Goal: Transaction & Acquisition: Purchase product/service

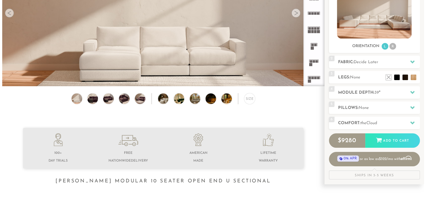
scroll to position [53, 0]
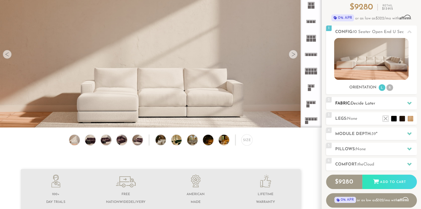
click at [407, 104] on icon at bounding box center [409, 103] width 4 height 4
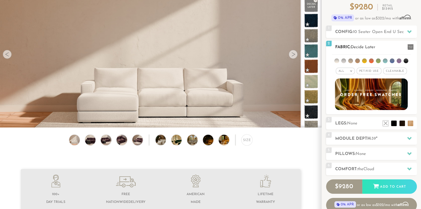
click at [391, 70] on span "Cleanable x" at bounding box center [395, 71] width 24 height 7
click at [372, 71] on span "Pet/Kid Use x" at bounding box center [367, 71] width 25 height 7
click at [393, 61] on li at bounding box center [392, 60] width 5 height 5
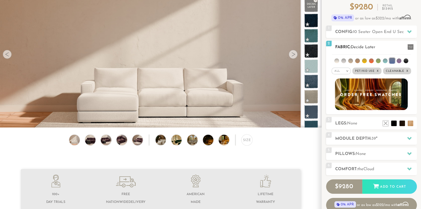
click at [351, 61] on li at bounding box center [350, 60] width 5 height 5
click at [358, 60] on li at bounding box center [357, 60] width 5 height 5
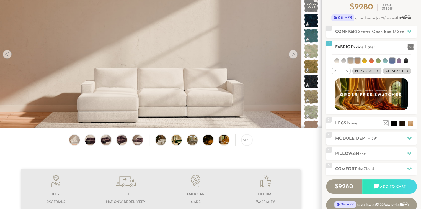
click at [365, 60] on li at bounding box center [364, 60] width 5 height 5
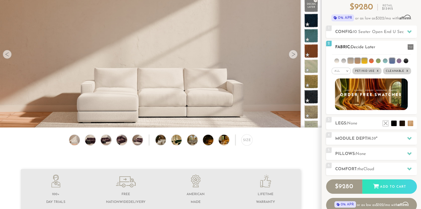
click at [371, 60] on li at bounding box center [371, 60] width 5 height 5
click at [381, 60] on ul at bounding box center [371, 60] width 79 height 10
click at [385, 60] on li at bounding box center [385, 60] width 5 height 5
click at [393, 60] on li at bounding box center [392, 61] width 6 height 6
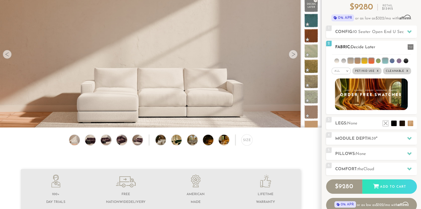
click at [404, 58] on li at bounding box center [406, 60] width 5 height 5
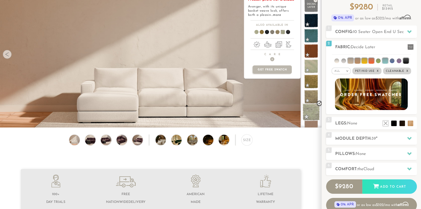
click at [309, 109] on span at bounding box center [311, 111] width 17 height 17
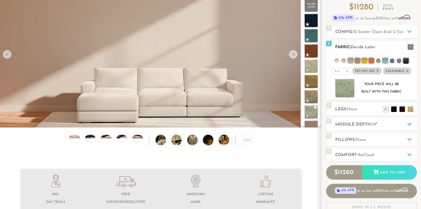
click at [349, 92] on img at bounding box center [345, 88] width 20 height 20
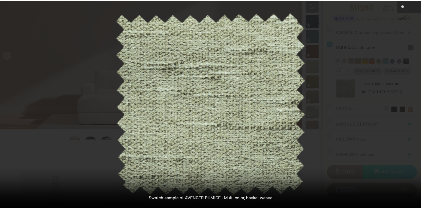
scroll to position [6170, 421]
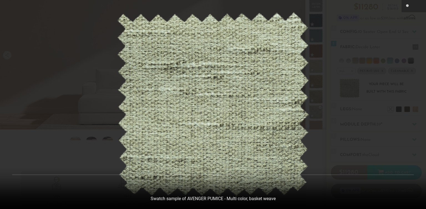
click at [387, 44] on div at bounding box center [213, 104] width 426 height 209
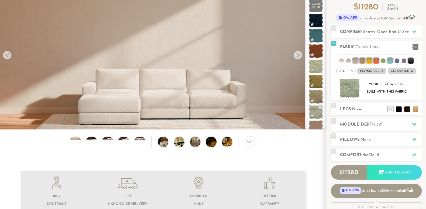
scroll to position [4, 4]
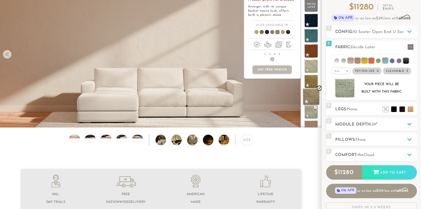
click at [314, 97] on span at bounding box center [311, 96] width 17 height 17
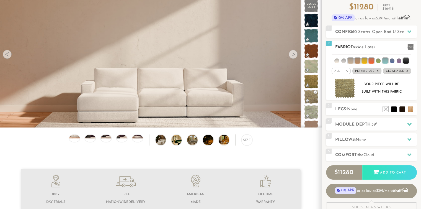
click at [343, 84] on img at bounding box center [345, 88] width 20 height 20
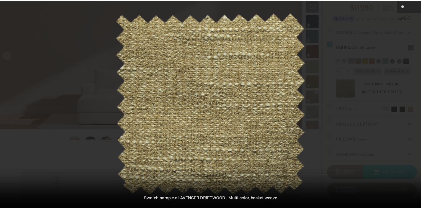
scroll to position [6170, 421]
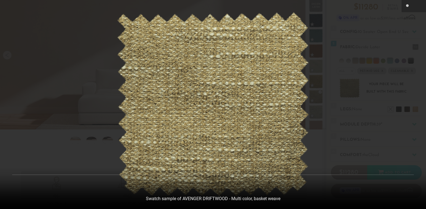
click at [128, 108] on img at bounding box center [213, 104] width 192 height 184
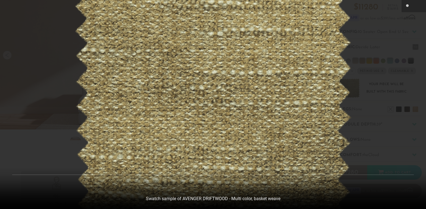
click at [87, 119] on img at bounding box center [212, 102] width 277 height 265
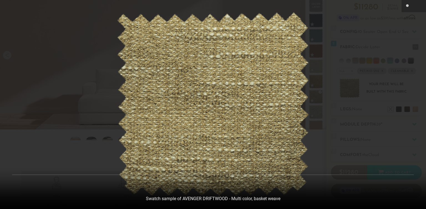
click at [330, 58] on div at bounding box center [213, 104] width 426 height 209
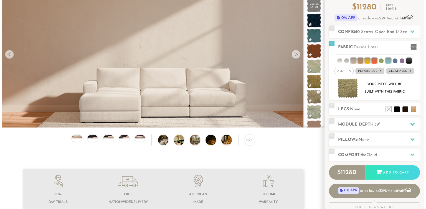
scroll to position [4, 4]
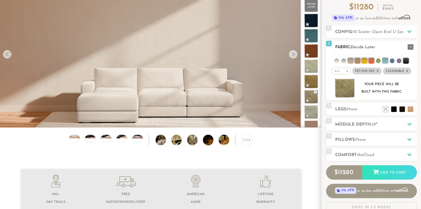
click at [348, 92] on img at bounding box center [345, 88] width 20 height 20
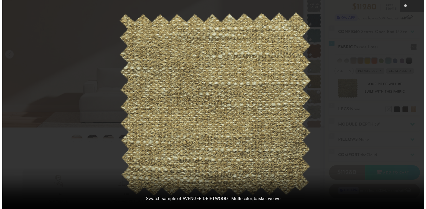
scroll to position [4, 4]
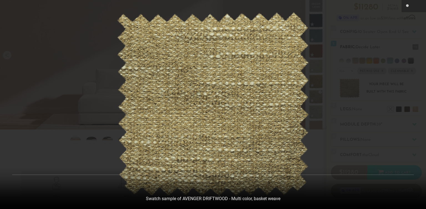
click at [348, 92] on div at bounding box center [213, 104] width 426 height 209
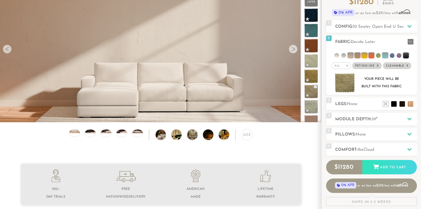
scroll to position [65, 0]
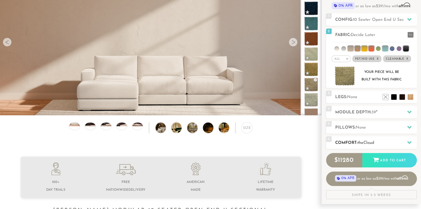
click at [406, 143] on div at bounding box center [410, 142] width 12 height 11
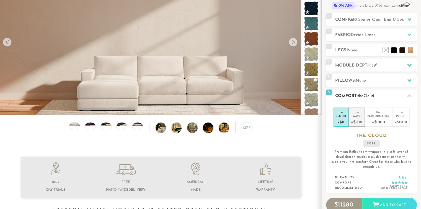
click at [357, 123] on div "+$500" at bounding box center [356, 122] width 11 height 8
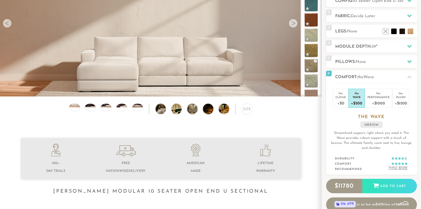
scroll to position [119, 0]
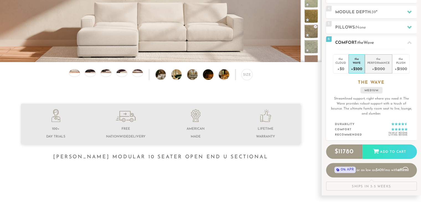
click at [387, 67] on div "+$1000" at bounding box center [379, 69] width 22 height 8
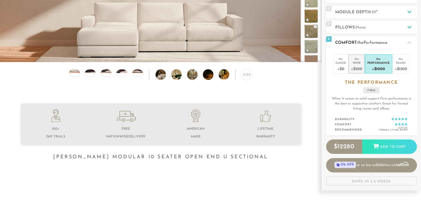
click at [358, 70] on div "+$500" at bounding box center [356, 69] width 11 height 8
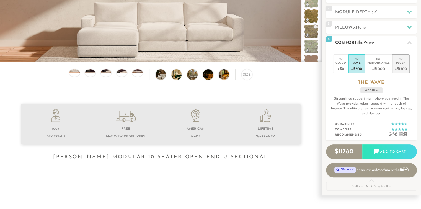
click at [403, 62] on div "Plush" at bounding box center [401, 63] width 12 height 4
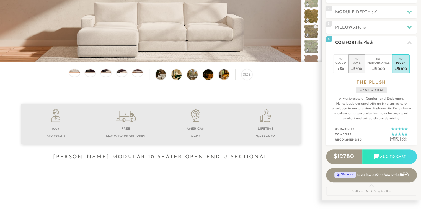
click at [362, 68] on div "+$500" at bounding box center [356, 69] width 11 height 8
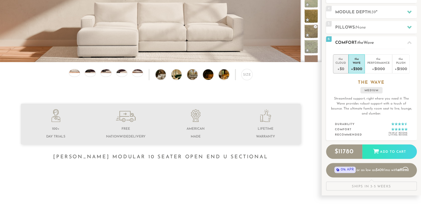
click at [344, 66] on div "+$0" at bounding box center [341, 69] width 11 height 8
click at [355, 63] on div "Wave" at bounding box center [356, 63] width 11 height 4
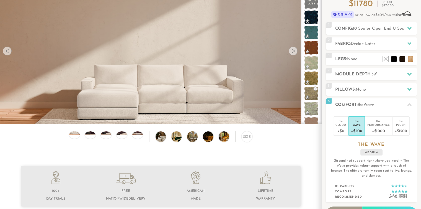
scroll to position [63, 0]
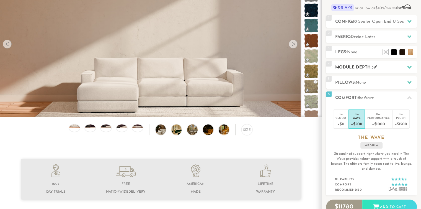
click at [409, 66] on icon at bounding box center [409, 67] width 4 height 3
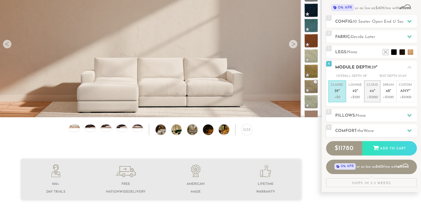
click at [368, 97] on p "+$1000" at bounding box center [372, 97] width 11 height 5
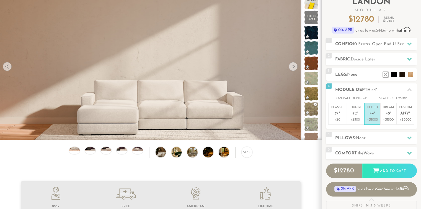
scroll to position [48, 0]
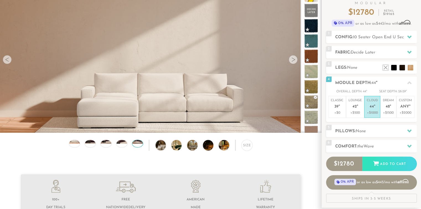
click at [138, 143] on img at bounding box center [138, 140] width 12 height 7
click at [293, 62] on div at bounding box center [293, 59] width 9 height 9
click at [294, 59] on div at bounding box center [293, 59] width 9 height 9
click at [339, 165] on span "12780" at bounding box center [346, 163] width 17 height 6
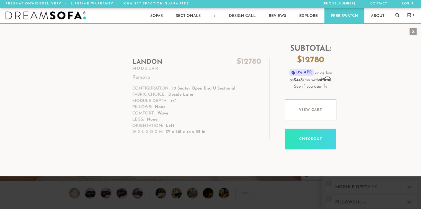
click at [414, 32] on div "x" at bounding box center [413, 31] width 7 height 7
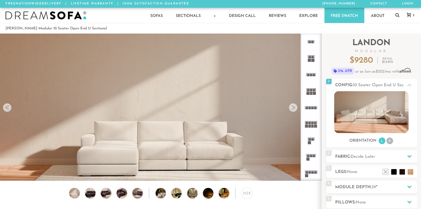
click at [311, 126] on rect at bounding box center [310, 125] width 2 height 3
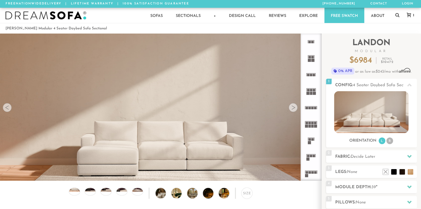
click at [294, 108] on div at bounding box center [293, 107] width 9 height 9
click at [197, 142] on img at bounding box center [161, 195] width 322 height 322
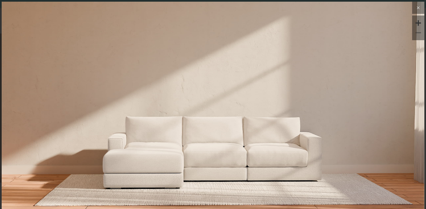
click at [414, 7] on icon at bounding box center [417, 7] width 7 height 7
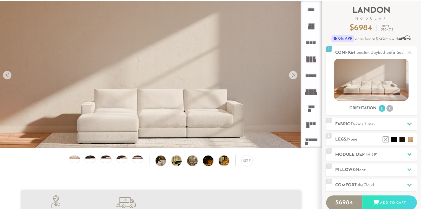
scroll to position [25, 0]
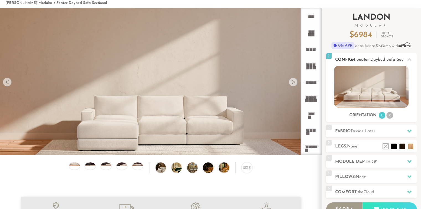
click at [391, 115] on li "R" at bounding box center [390, 115] width 7 height 7
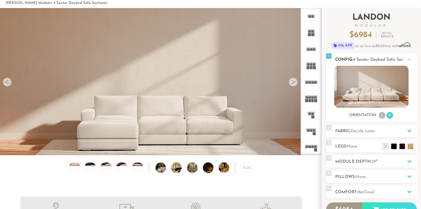
click at [409, 61] on icon at bounding box center [409, 59] width 4 height 4
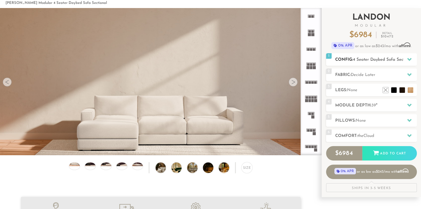
click at [409, 61] on div at bounding box center [410, 59] width 12 height 11
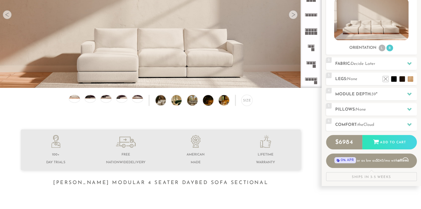
scroll to position [72, 0]
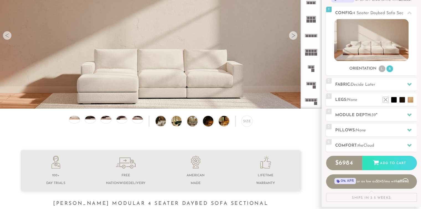
click at [314, 53] on rect at bounding box center [313, 53] width 2 height 3
click at [225, 125] on img at bounding box center [228, 121] width 19 height 11
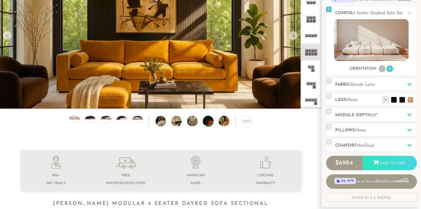
click at [207, 125] on img at bounding box center [212, 121] width 19 height 11
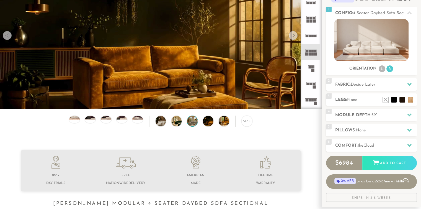
click at [190, 125] on img at bounding box center [196, 121] width 19 height 11
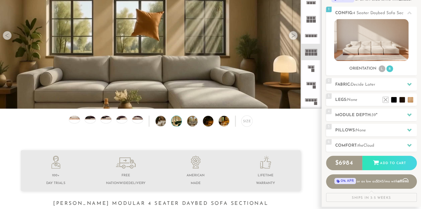
click at [175, 123] on img at bounding box center [180, 121] width 19 height 11
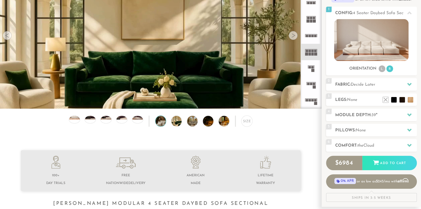
click at [161, 123] on img at bounding box center [165, 121] width 19 height 11
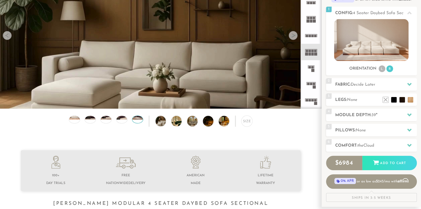
click at [138, 121] on div at bounding box center [137, 119] width 11 height 7
click at [120, 121] on div at bounding box center [121, 119] width 11 height 7
click at [245, 122] on div "Size" at bounding box center [247, 121] width 11 height 11
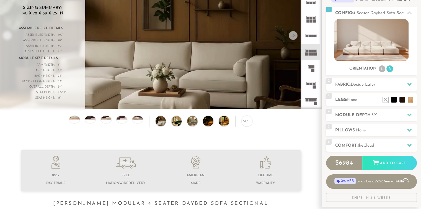
scroll to position [0, 0]
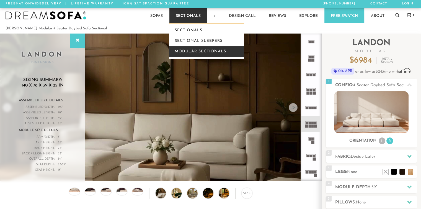
click at [202, 52] on link "Modular Sectionals" at bounding box center [206, 51] width 75 height 11
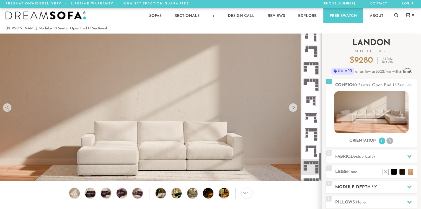
scroll to position [640, 0]
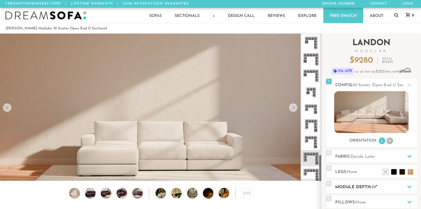
drag, startPoint x: 319, startPoint y: 56, endPoint x: 335, endPoint y: 188, distance: 132.8
click at [335, 188] on div "Introducing Landon Modular $ 9280 Retail $ 13915 $ 9280 Retail $ 13915 0% APR o…" at bounding box center [371, 156] width 99 height 245
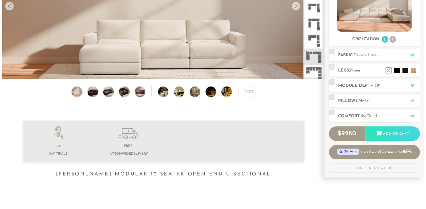
scroll to position [25, 0]
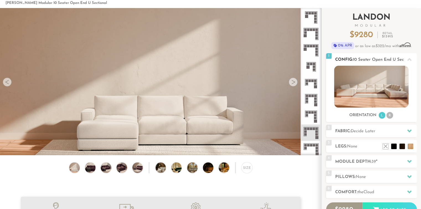
click at [391, 116] on li "R" at bounding box center [390, 115] width 7 height 7
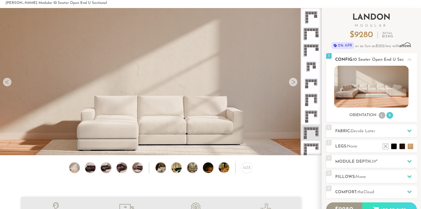
click at [383, 116] on li "L" at bounding box center [382, 115] width 7 height 7
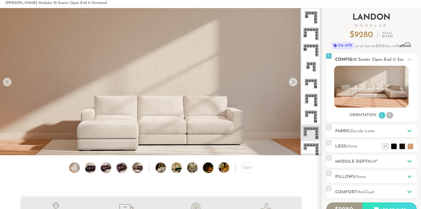
click at [390, 116] on li "R" at bounding box center [390, 115] width 7 height 7
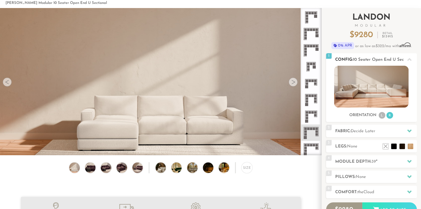
click at [381, 118] on li "L" at bounding box center [382, 115] width 7 height 7
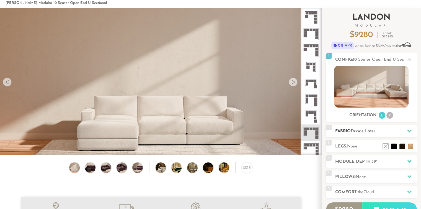
click at [409, 129] on icon at bounding box center [409, 131] width 4 height 4
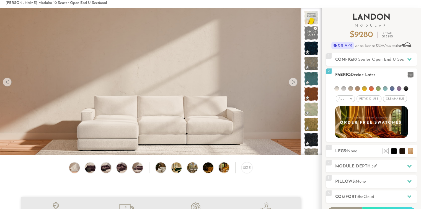
click at [369, 99] on span "Pet/Kid Use x" at bounding box center [369, 98] width 25 height 7
click at [393, 96] on span "Cleanable x" at bounding box center [397, 98] width 24 height 7
click at [351, 90] on li at bounding box center [350, 88] width 5 height 5
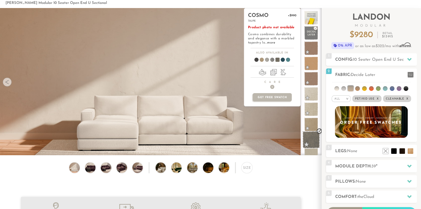
click at [312, 140] on span at bounding box center [311, 139] width 17 height 17
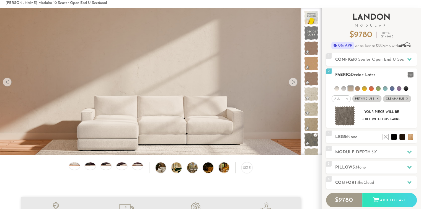
click at [344, 117] on img at bounding box center [345, 116] width 20 height 20
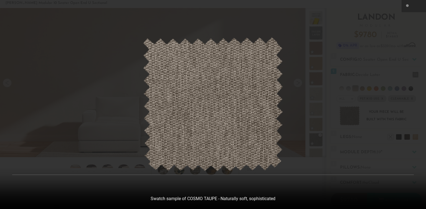
click at [246, 92] on img at bounding box center [213, 104] width 140 height 134
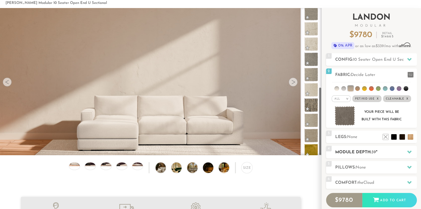
scroll to position [175, 0]
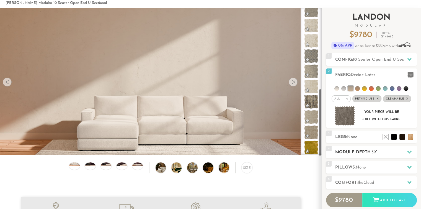
drag, startPoint x: 320, startPoint y: 70, endPoint x: 328, endPoint y: 153, distance: 83.8
click at [328, 153] on div "Introducing Landon Modular $ 9780 Retail $ 14665 $ 9780 Retail $ 14665 0% APR o…" at bounding box center [371, 126] width 99 height 236
click at [406, 88] on li at bounding box center [406, 88] width 5 height 5
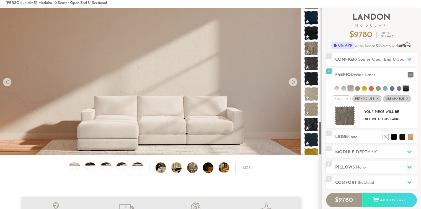
scroll to position [510, 0]
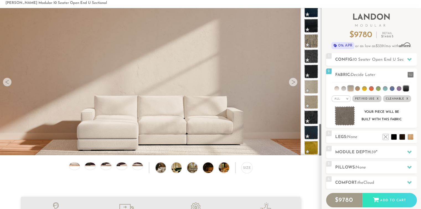
drag, startPoint x: 321, startPoint y: 96, endPoint x: 320, endPoint y: 152, distance: 55.4
click at [320, 152] on div at bounding box center [311, 81] width 21 height 147
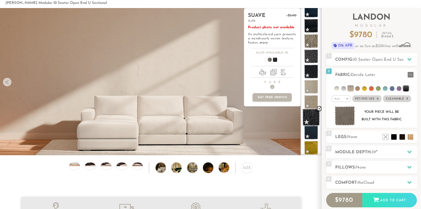
click at [314, 117] on span at bounding box center [311, 117] width 17 height 17
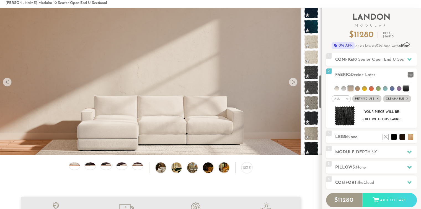
drag, startPoint x: 321, startPoint y: 132, endPoint x: 320, endPoint y: 84, distance: 48.5
click at [320, 84] on div at bounding box center [311, 81] width 21 height 147
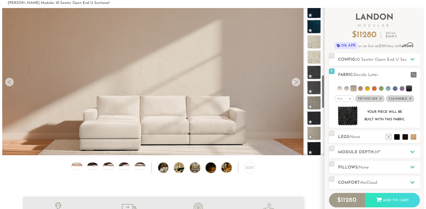
scroll to position [295, 0]
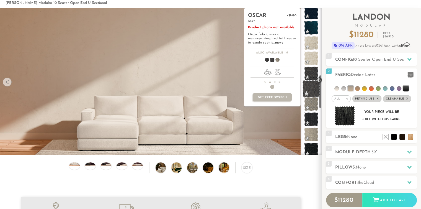
click at [314, 86] on span at bounding box center [311, 88] width 17 height 17
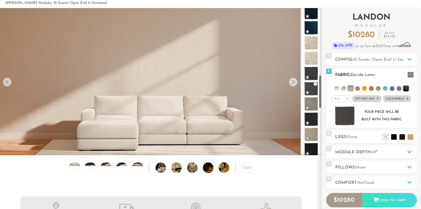
click at [343, 118] on img at bounding box center [345, 116] width 20 height 20
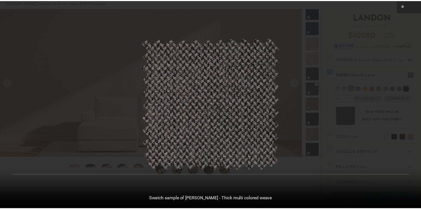
scroll to position [6170, 421]
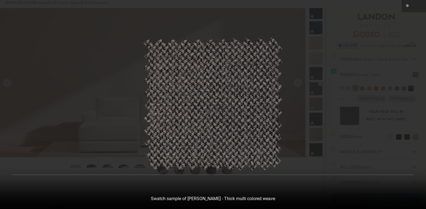
click at [328, 31] on div at bounding box center [213, 104] width 426 height 209
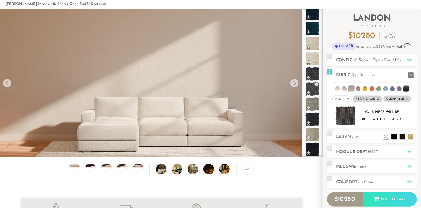
scroll to position [4, 4]
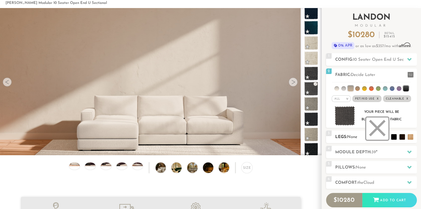
click at [382, 136] on li at bounding box center [377, 128] width 22 height 22
click at [411, 151] on icon at bounding box center [409, 151] width 4 height 3
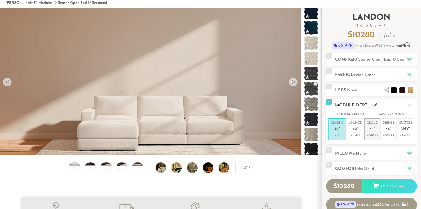
click at [370, 128] on span "44" at bounding box center [372, 129] width 4 height 5
click at [409, 150] on div at bounding box center [410, 153] width 12 height 11
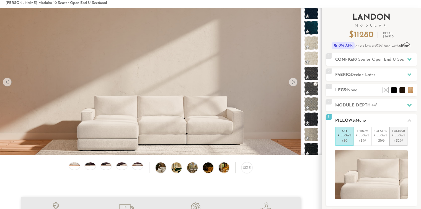
click at [402, 133] on p "Lumbar Pillows" at bounding box center [399, 133] width 14 height 9
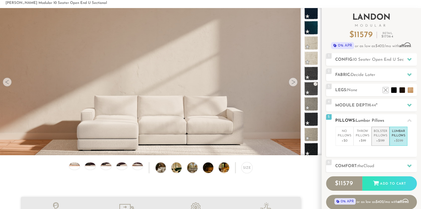
click at [380, 135] on p "Bolster Pillows" at bounding box center [381, 133] width 14 height 9
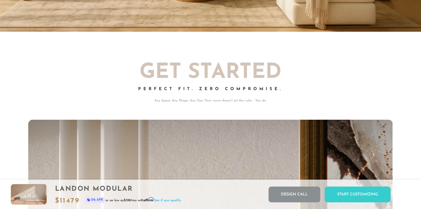
scroll to position [0, 0]
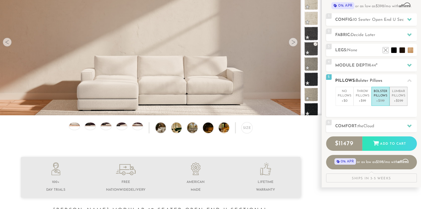
click at [398, 98] on p "Lumbar Pillows" at bounding box center [399, 93] width 14 height 9
click at [410, 124] on icon at bounding box center [409, 126] width 4 height 4
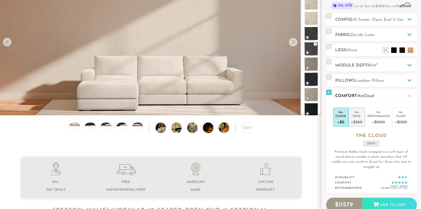
click at [363, 118] on li "the Wave +$500" at bounding box center [357, 116] width 16 height 19
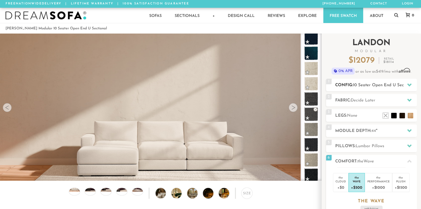
click at [411, 86] on icon at bounding box center [409, 85] width 4 height 4
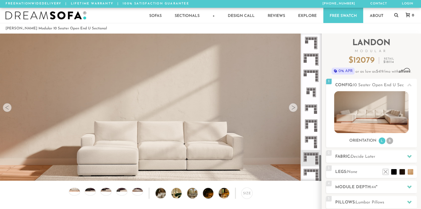
click at [310, 140] on icon at bounding box center [311, 142] width 16 height 16
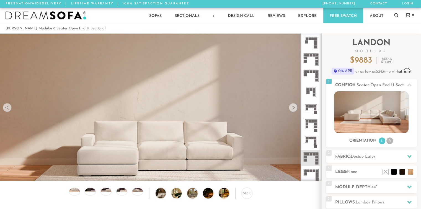
click at [309, 121] on rect at bounding box center [310, 121] width 2 height 2
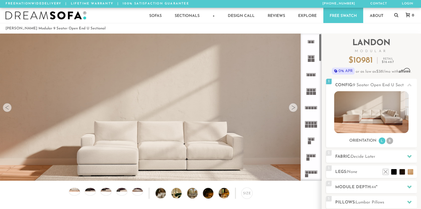
drag, startPoint x: 321, startPoint y: 170, endPoint x: 316, endPoint y: 41, distance: 129.4
click at [316, 41] on div at bounding box center [311, 107] width 21 height 147
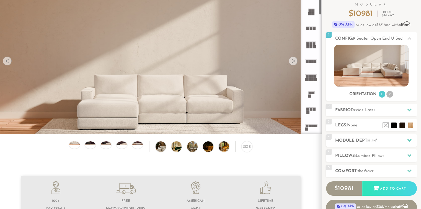
click at [315, 77] on rect at bounding box center [315, 76] width 2 height 2
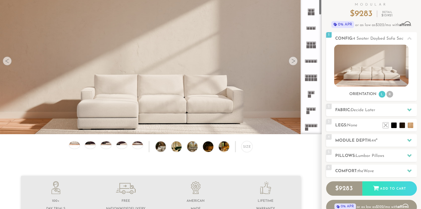
click at [314, 128] on icon at bounding box center [311, 127] width 16 height 16
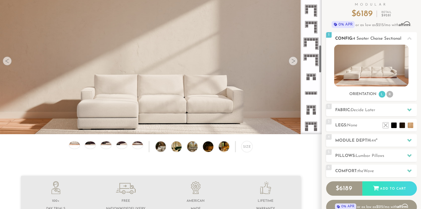
scroll to position [317, 0]
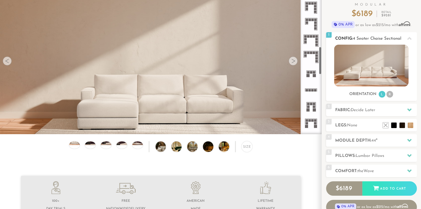
drag, startPoint x: 319, startPoint y: 11, endPoint x: 333, endPoint y: 71, distance: 61.4
click at [333, 71] on div "Introducing Landon Modular $ 6189 Retail $ 9281 $ 6189 Retail $ 9281 0% APR or …" at bounding box center [371, 109] width 99 height 245
click at [317, 56] on rect at bounding box center [317, 55] width 2 height 2
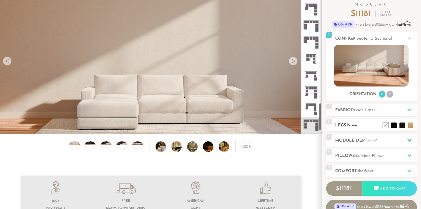
scroll to position [640, 0]
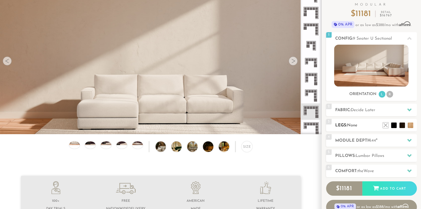
drag, startPoint x: 321, startPoint y: 60, endPoint x: 330, endPoint y: 126, distance: 66.9
click at [330, 126] on div "Introducing Landon Modular $ 11181 Retail $ 16767 $ 11181 Retail $ 16767 0% APR…" at bounding box center [371, 109] width 99 height 245
click at [315, 128] on icon at bounding box center [311, 128] width 16 height 16
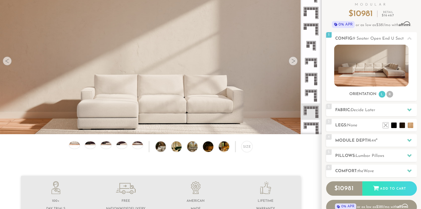
click at [313, 125] on icon at bounding box center [311, 128] width 16 height 16
click at [315, 98] on rect at bounding box center [315, 99] width 3 height 3
